Goal: Information Seeking & Learning: Learn about a topic

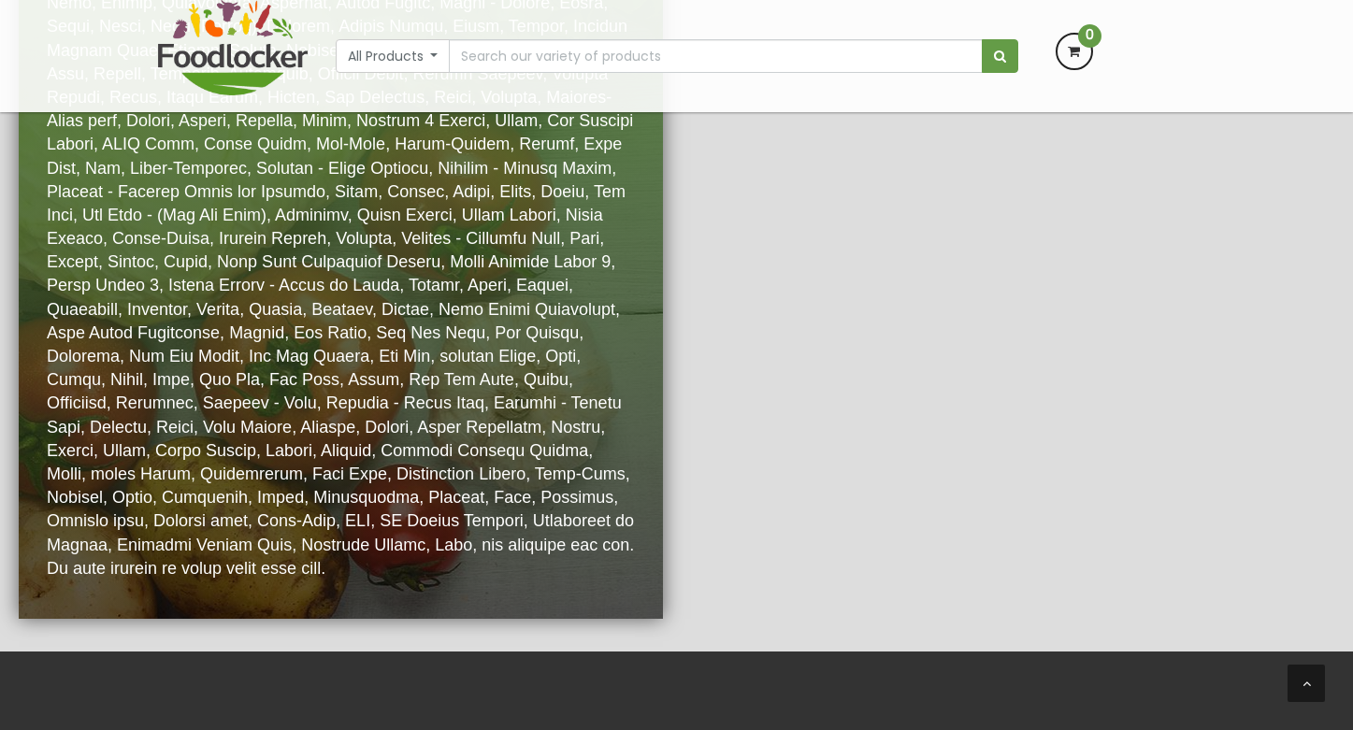
scroll to position [3927, 0]
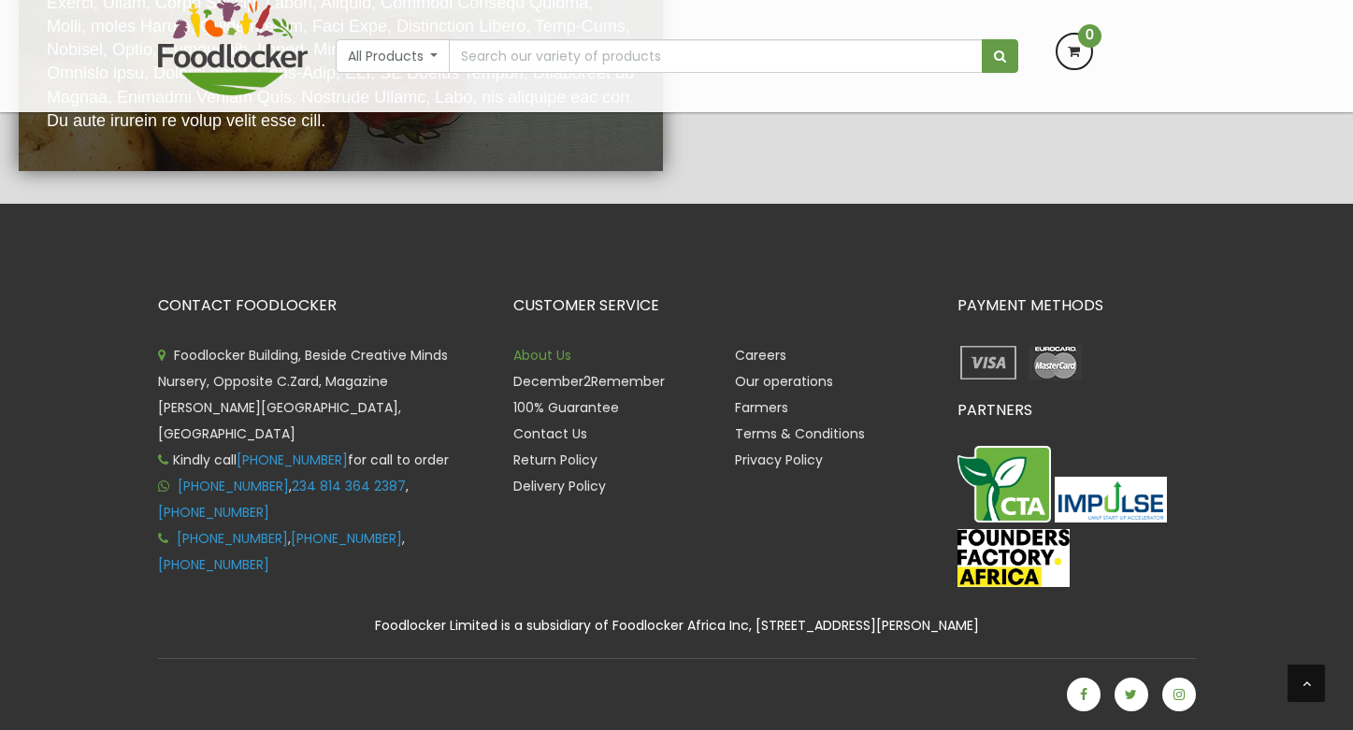
click at [537, 355] on link "About Us" at bounding box center [542, 355] width 58 height 19
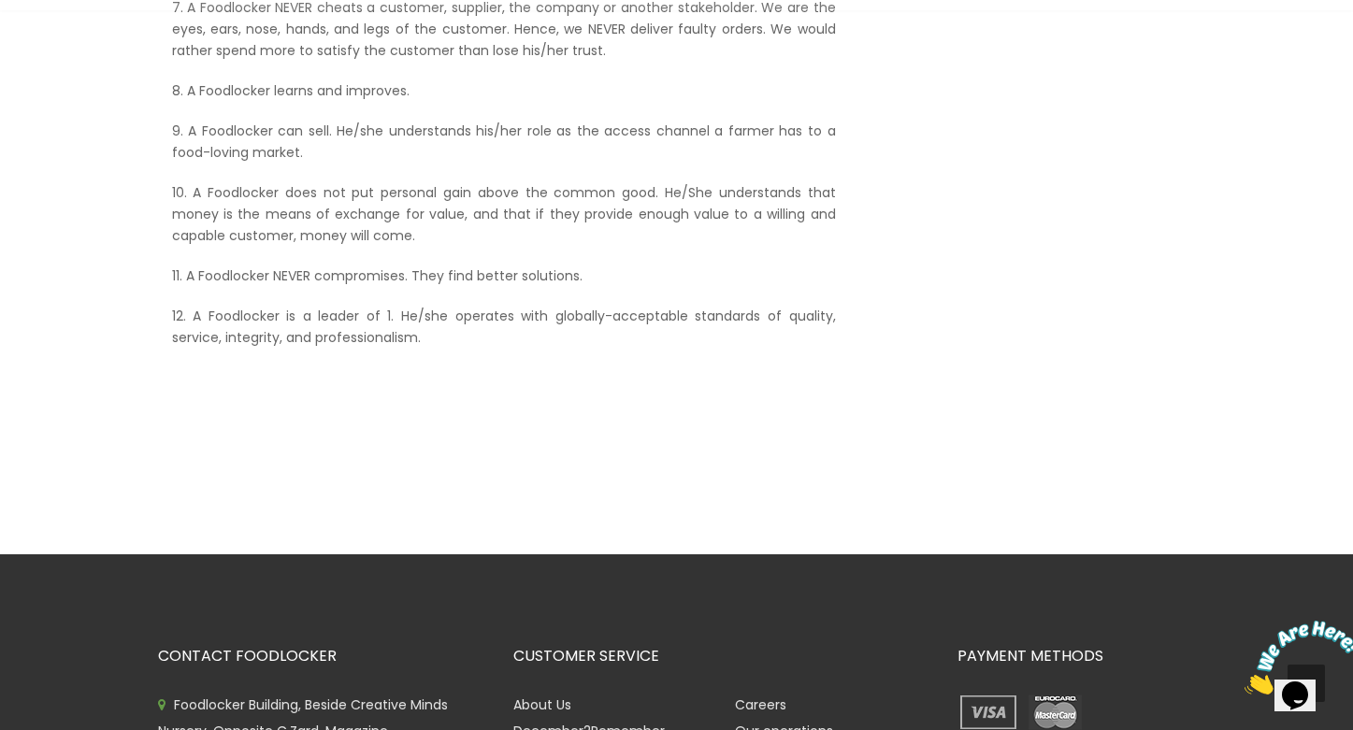
scroll to position [1445, 0]
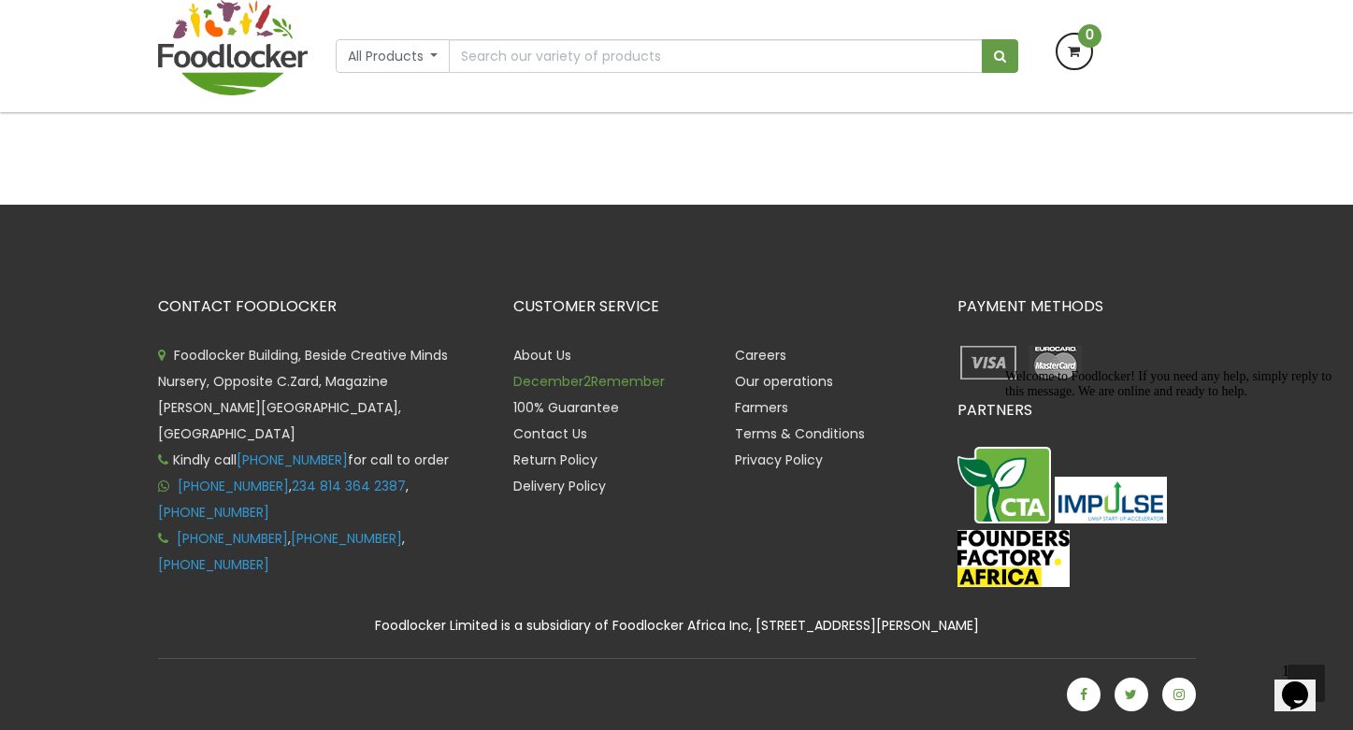
click at [610, 382] on link "December2Remember" at bounding box center [588, 381] width 151 height 19
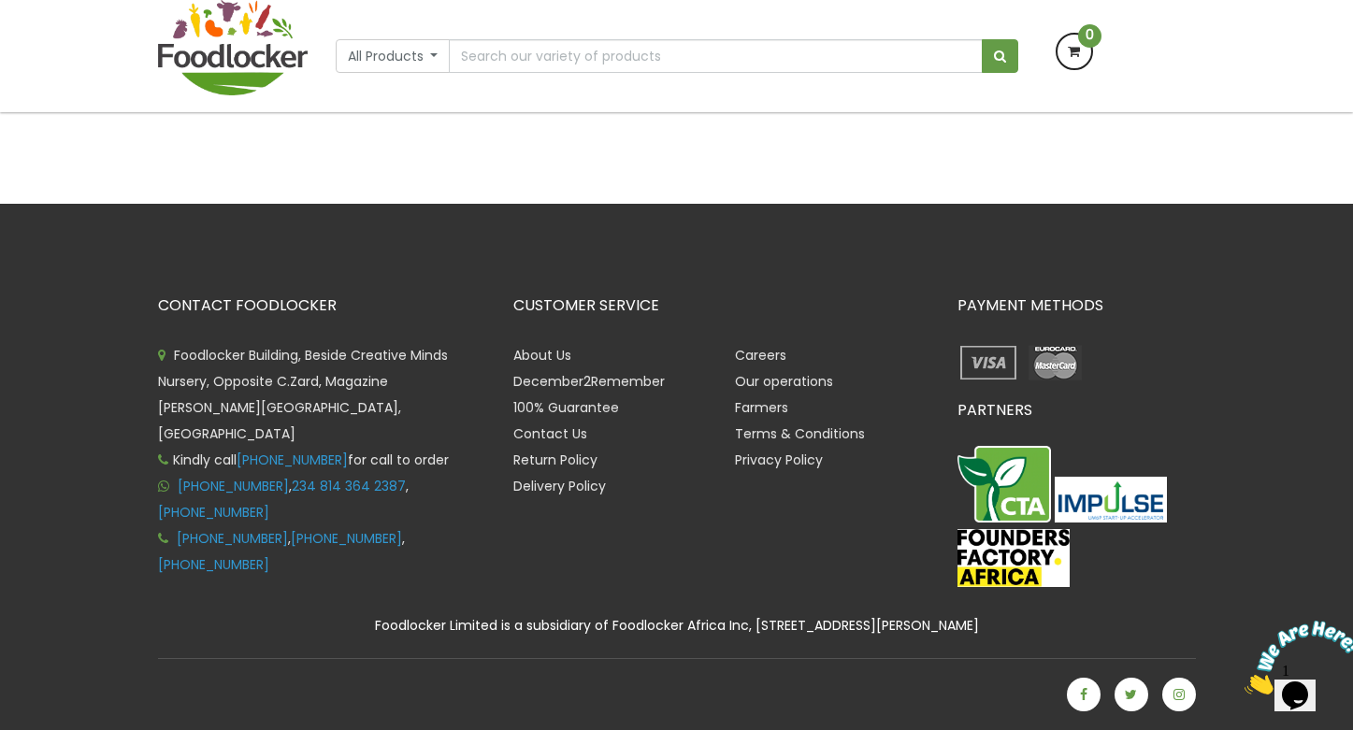
scroll to position [572, 0]
click at [584, 467] on link "Return Policy" at bounding box center [555, 460] width 84 height 19
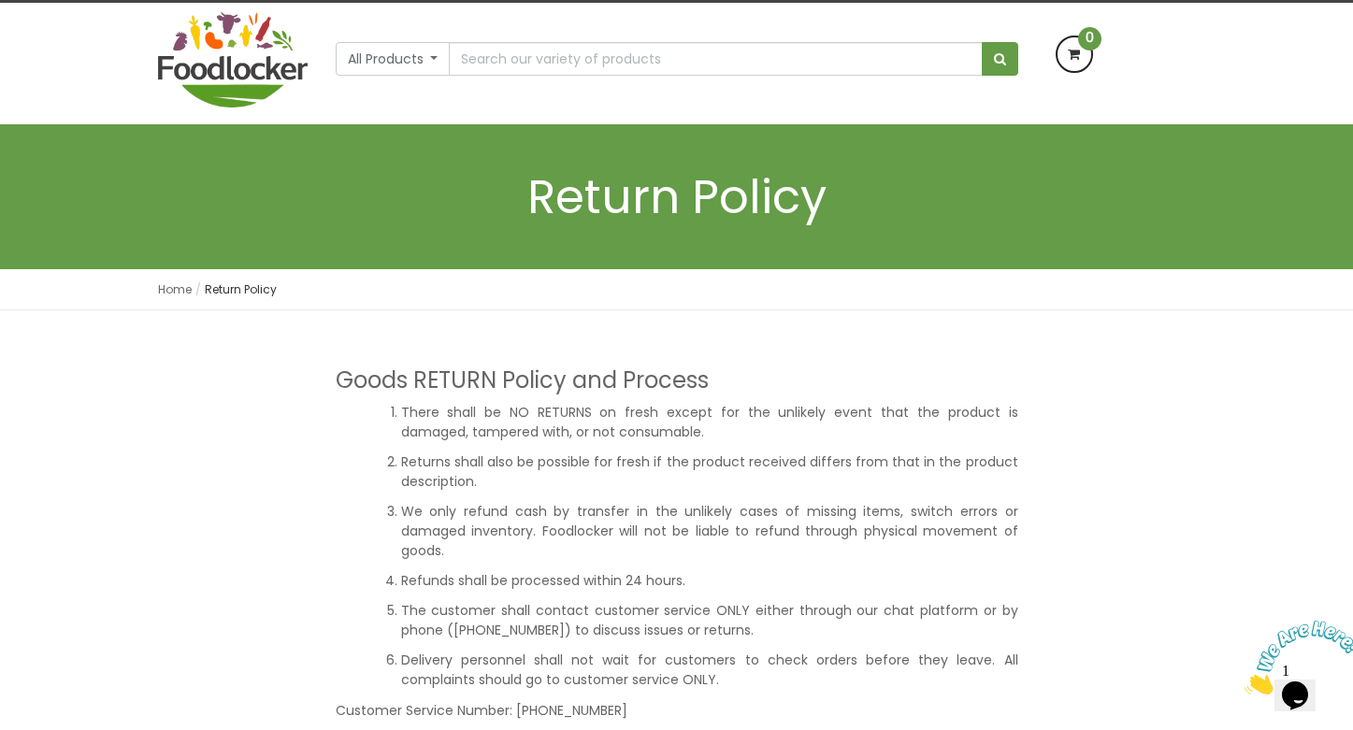
scroll to position [128, 0]
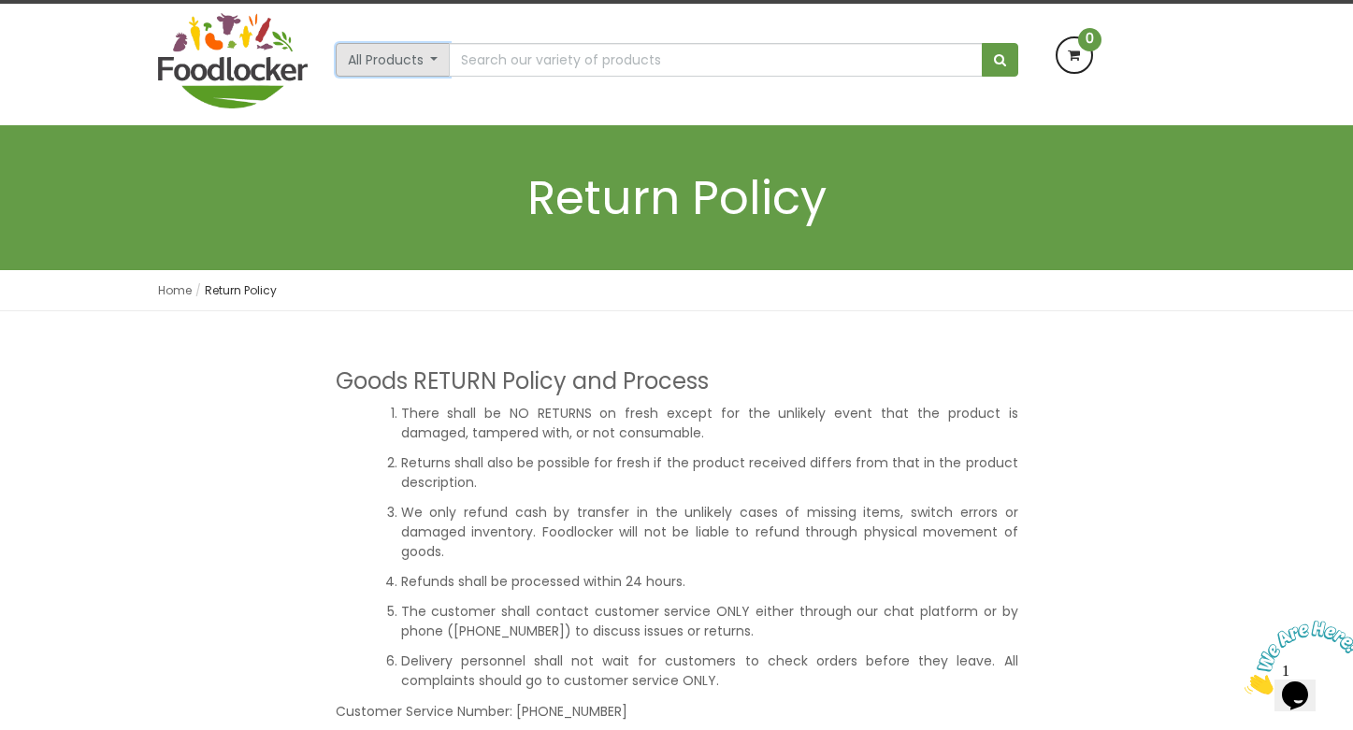
click at [438, 77] on button "All Products" at bounding box center [393, 60] width 115 height 34
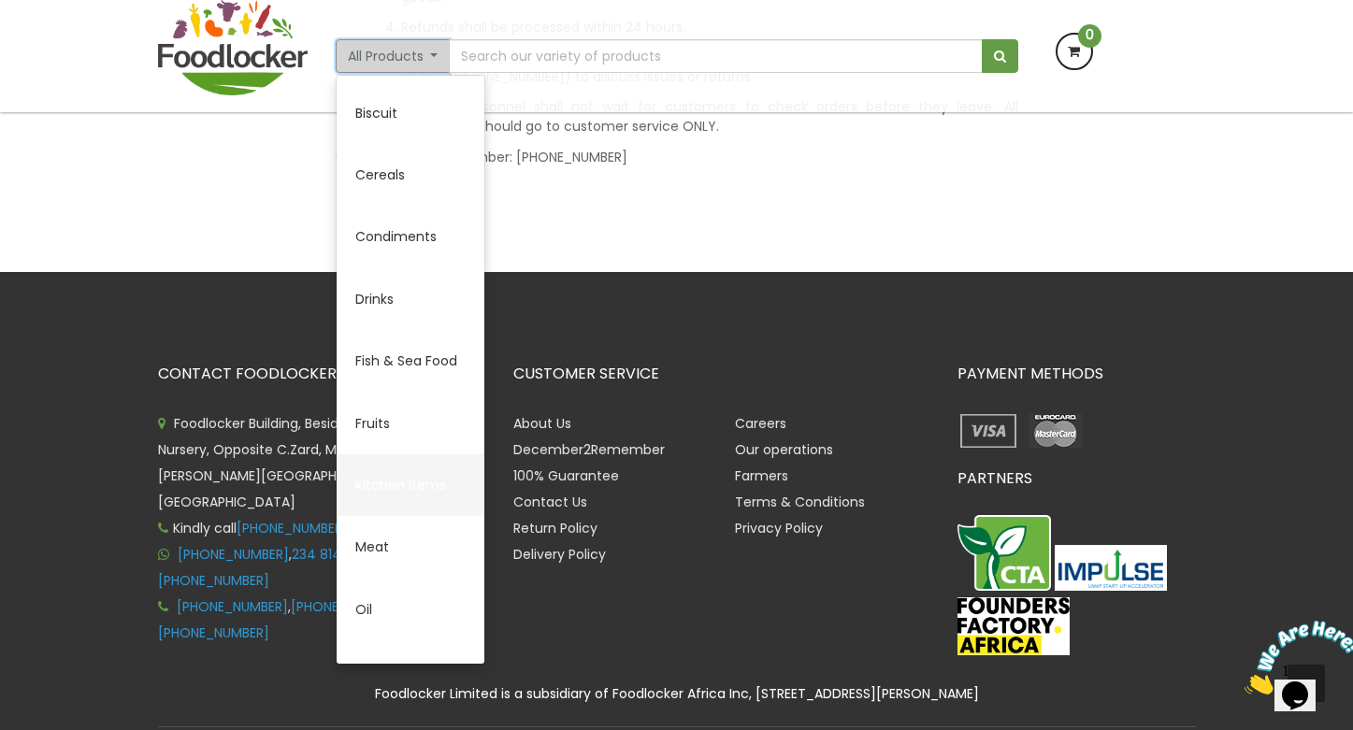
scroll to position [0, 0]
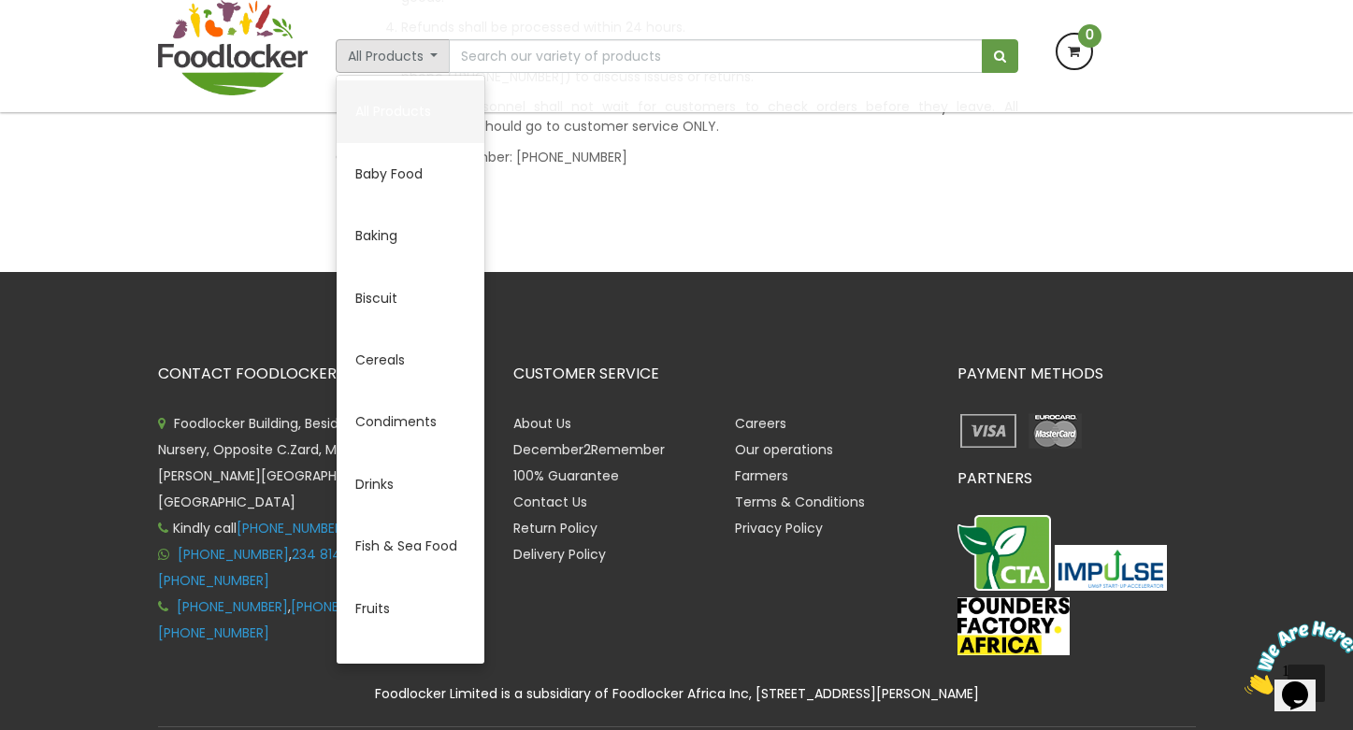
click at [408, 105] on link "All Products" at bounding box center [411, 111] width 148 height 62
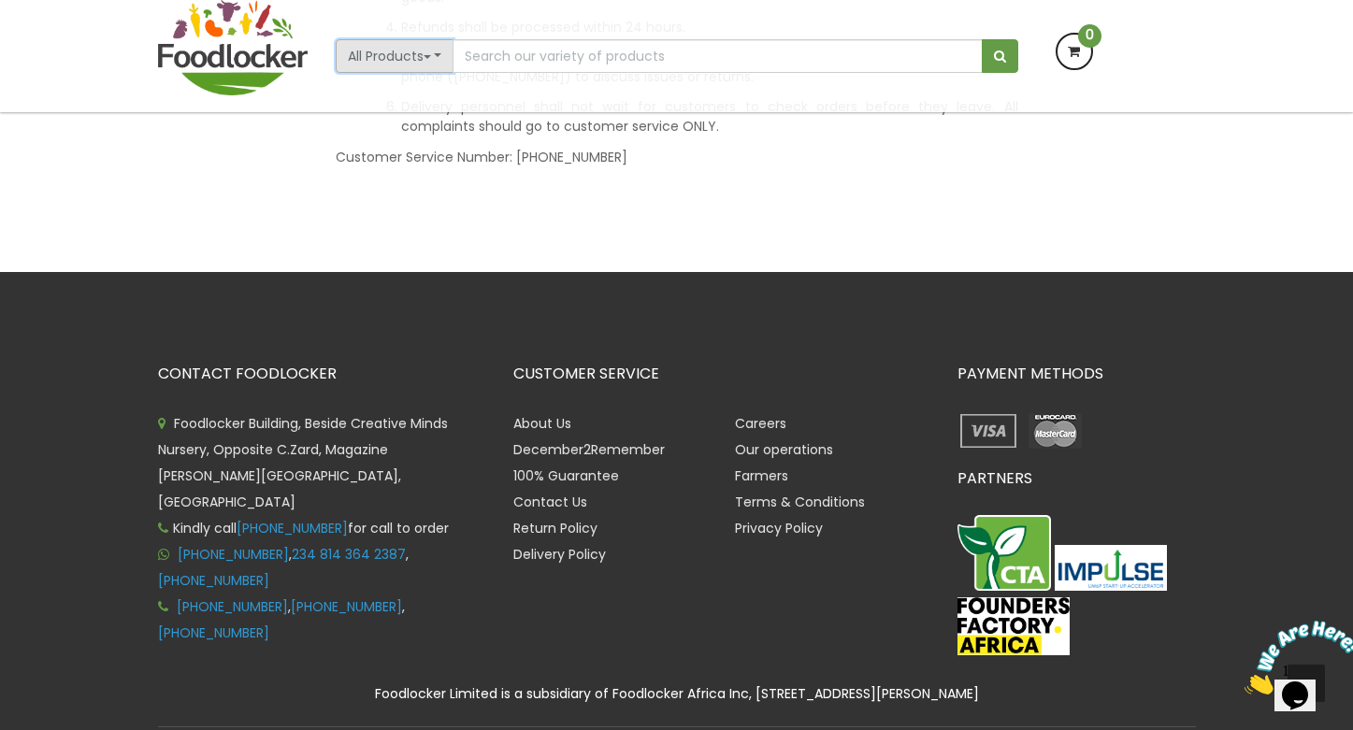
click at [444, 50] on button "All Products" at bounding box center [395, 56] width 119 height 34
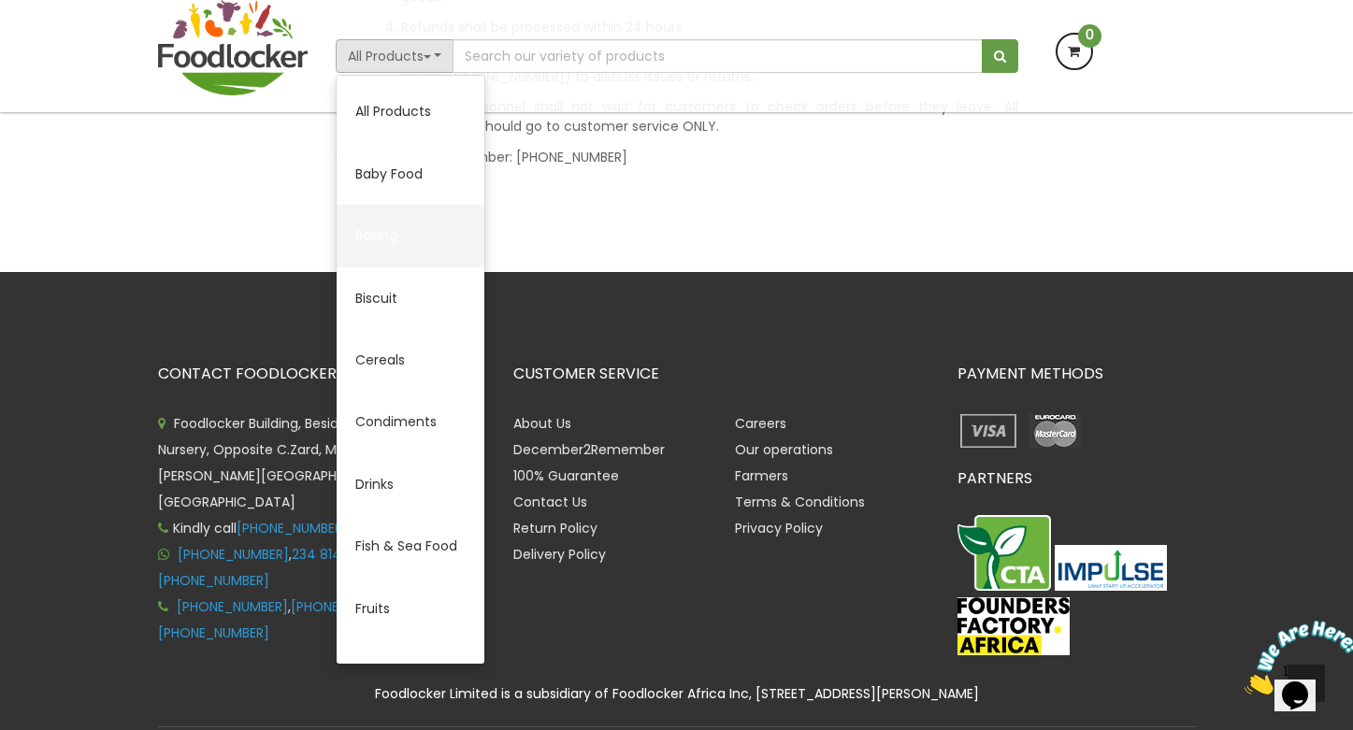
click at [391, 239] on link "Baking" at bounding box center [411, 236] width 148 height 62
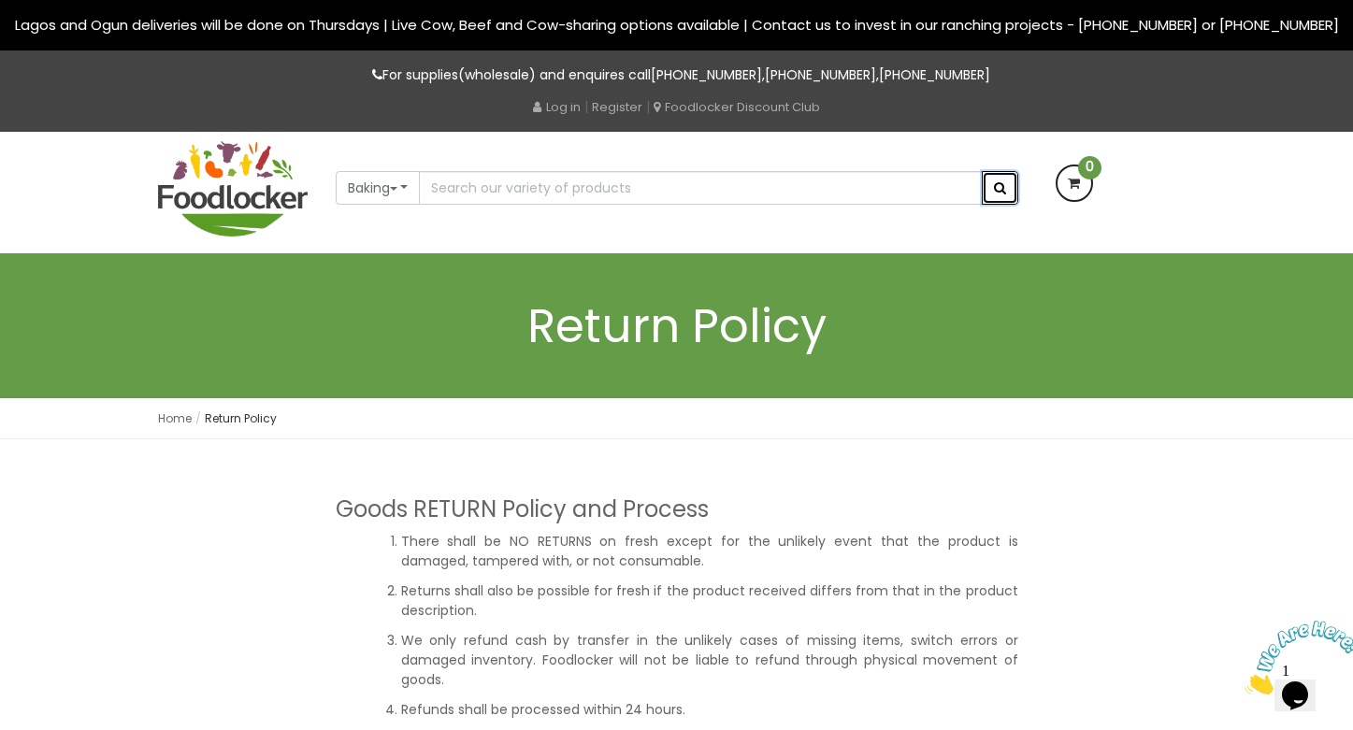
click at [996, 194] on span "submit" at bounding box center [1000, 187] width 12 height 13
